Goal: Information Seeking & Learning: Check status

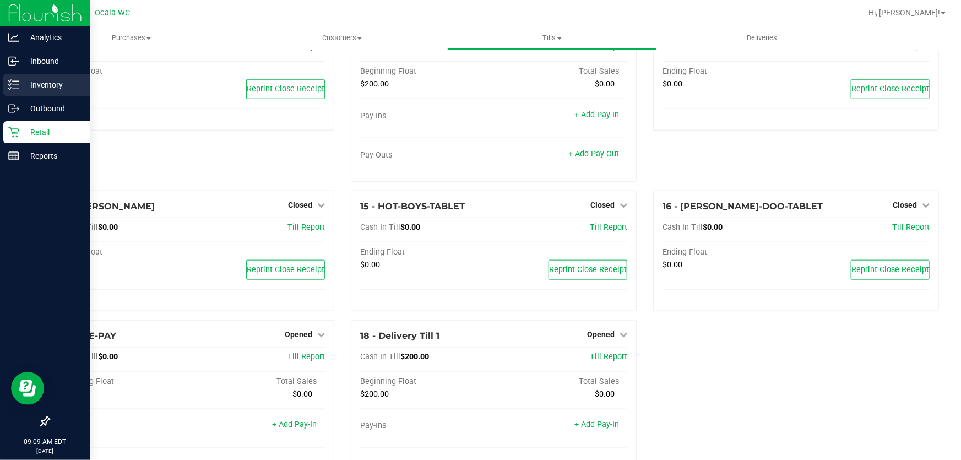
click at [24, 85] on p "Inventory" at bounding box center [52, 84] width 66 height 13
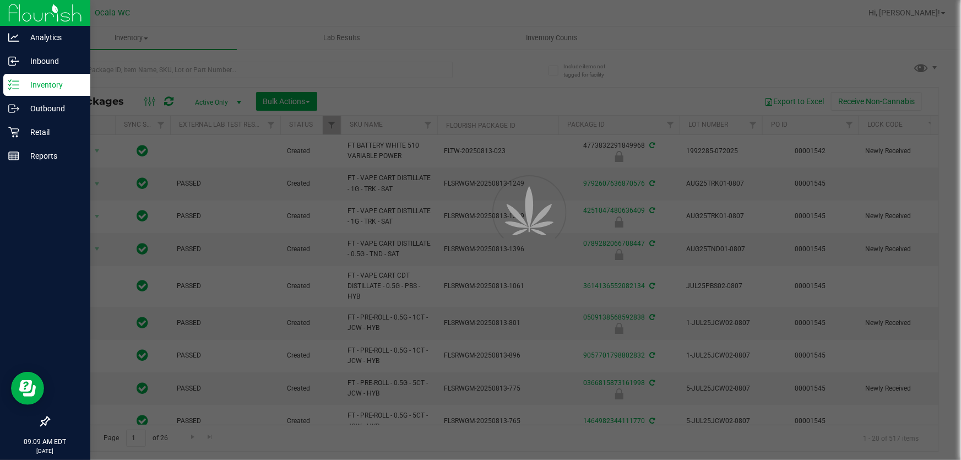
click at [208, 59] on div at bounding box center [480, 230] width 961 height 460
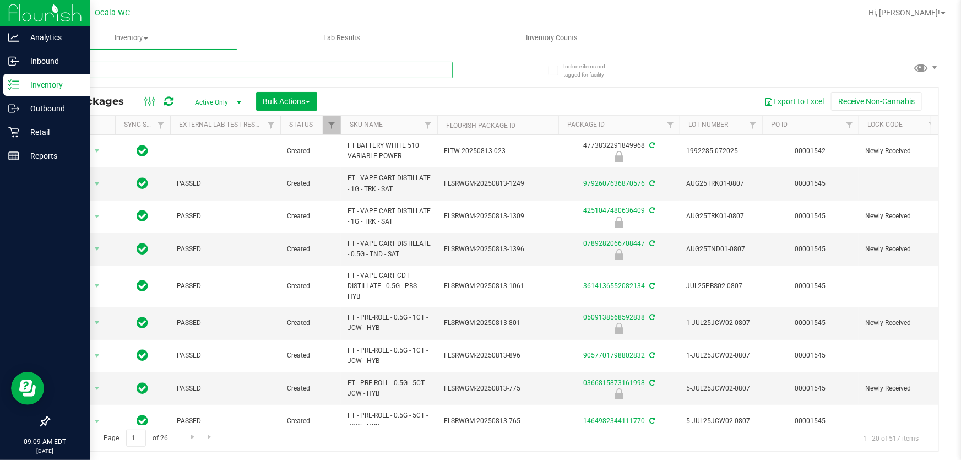
click at [205, 75] on input "text" at bounding box center [250, 70] width 404 height 17
paste input "W-AUG25GRZ01-0809"
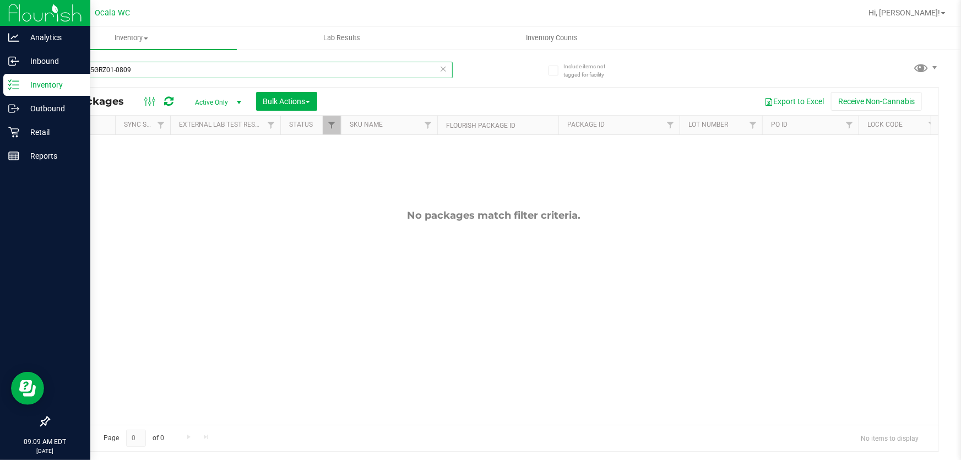
type input "W-AUG25GRZ01-0809"
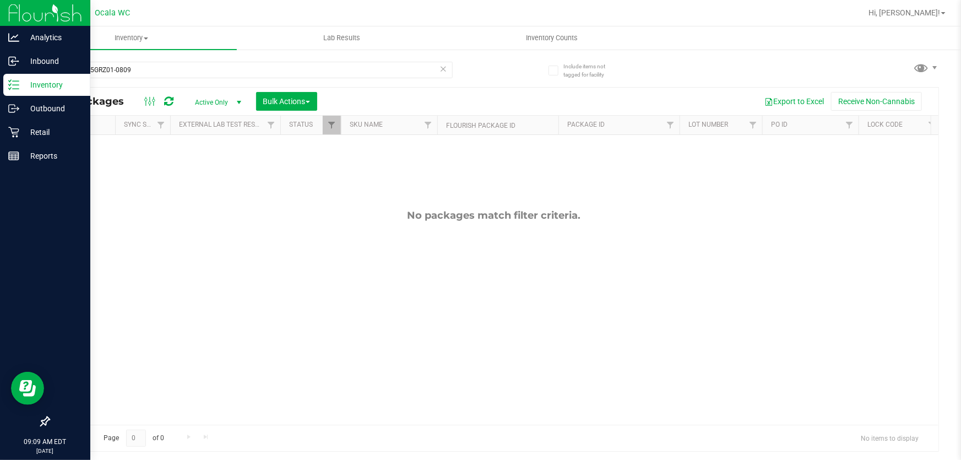
click at [218, 104] on span "Active Only" at bounding box center [216, 102] width 61 height 15
click at [208, 166] on li "All" at bounding box center [215, 169] width 59 height 17
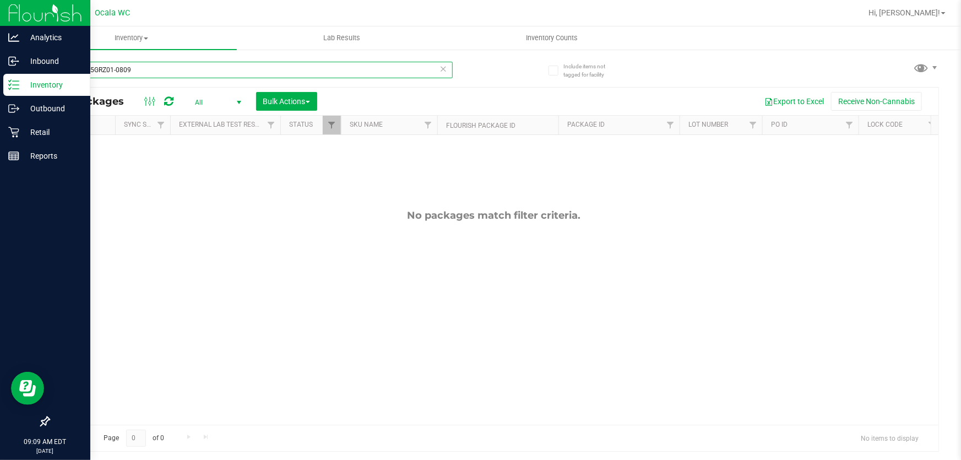
drag, startPoint x: 134, startPoint y: 66, endPoint x: 0, endPoint y: -16, distance: 157.2
click at [0, 0] on html "Analytics Inbound Inventory Outbound Retail Reports 09:09 AM EDT [DATE] 08/20 O…" at bounding box center [480, 230] width 961 height 460
